Goal: Check status: Check status

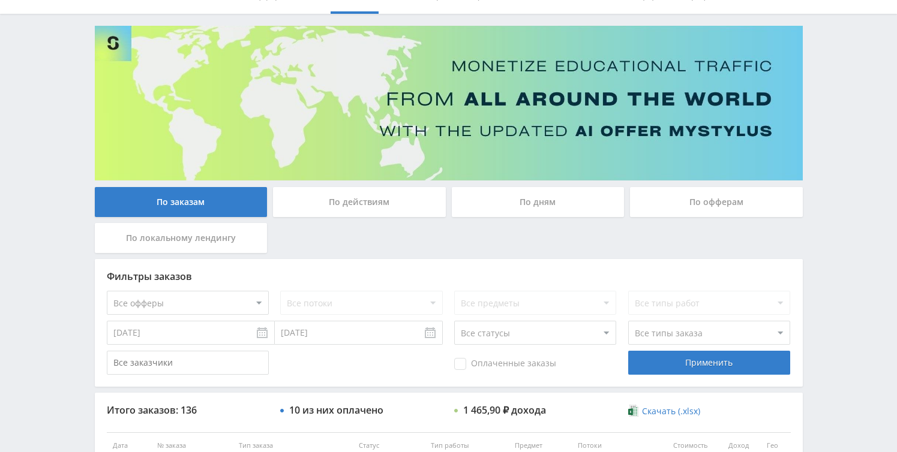
click at [496, 209] on div "По дням" at bounding box center [538, 202] width 173 height 30
click at [0, 0] on input "По дням" at bounding box center [0, 0] width 0 height 0
